Goal: Task Accomplishment & Management: Manage account settings

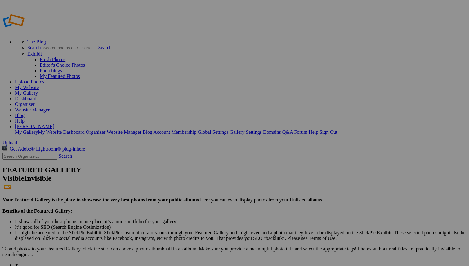
type input "Album-2025-10-09-1038"
drag, startPoint x: 174, startPoint y: 101, endPoint x: 38, endPoint y: 114, distance: 136.9
drag, startPoint x: 176, startPoint y: 92, endPoint x: 34, endPoint y: 114, distance: 143.8
drag, startPoint x: 179, startPoint y: 93, endPoint x: 39, endPoint y: 111, distance: 140.8
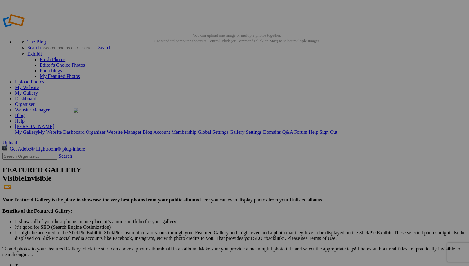
drag, startPoint x: 181, startPoint y: 94, endPoint x: 162, endPoint y: 152, distance: 61.0
drag, startPoint x: 175, startPoint y: 90, endPoint x: 323, endPoint y: 155, distance: 161.7
drag, startPoint x: 174, startPoint y: 90, endPoint x: 162, endPoint y: 218, distance: 128.7
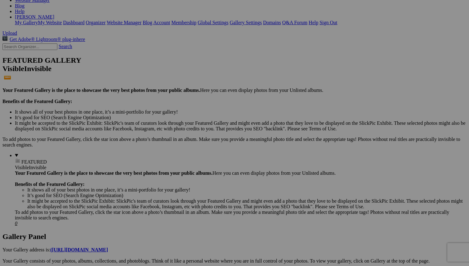
scroll to position [80, 0]
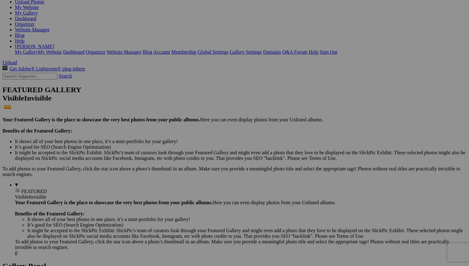
click at [193, 175] on span "Yes" at bounding box center [189, 173] width 7 height 5
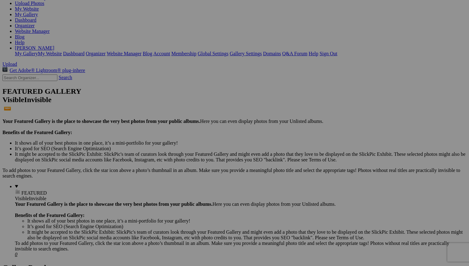
scroll to position [52, 0]
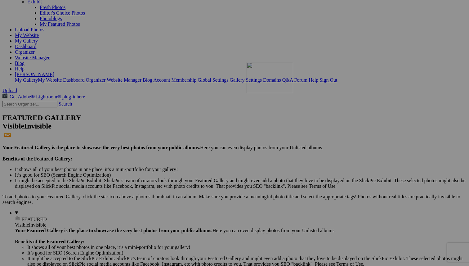
drag, startPoint x: 176, startPoint y: 130, endPoint x: 333, endPoint y: 113, distance: 158.0
drag, startPoint x: 285, startPoint y: 204, endPoint x: 153, endPoint y: 105, distance: 165.1
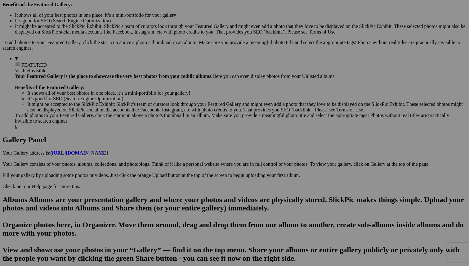
scroll to position [222, 0]
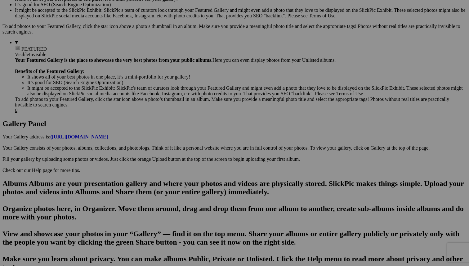
click at [193, 175] on span "Yes" at bounding box center [189, 173] width 7 height 5
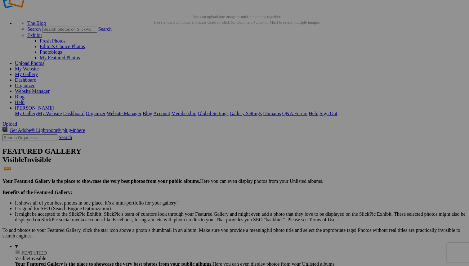
scroll to position [7, 0]
